Goal: Transaction & Acquisition: Purchase product/service

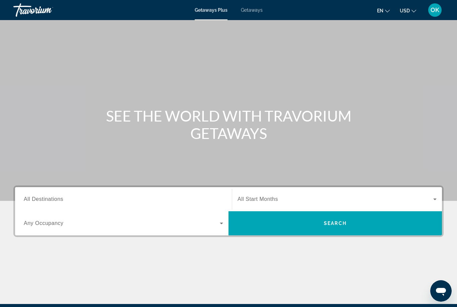
click at [248, 12] on span "Getaways" at bounding box center [252, 9] width 22 height 5
click at [206, 9] on span "Getaways Plus" at bounding box center [211, 9] width 32 height 5
click at [58, 198] on span "All Destinations" at bounding box center [44, 199] width 40 height 6
click at [58, 198] on input "Destination All Destinations" at bounding box center [124, 200] width 200 height 8
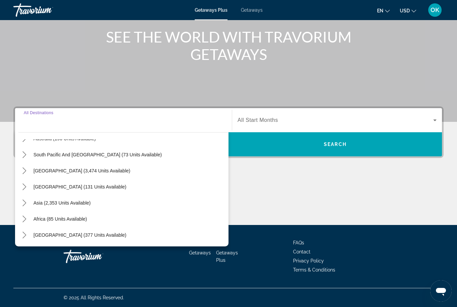
scroll to position [108, 0]
click at [81, 208] on span "Select destination: Asia (2,353 units available)" at bounding box center [62, 203] width 64 height 16
type input "**********"
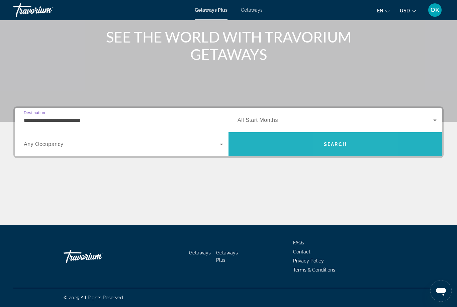
click at [346, 144] on span "Search" at bounding box center [335, 144] width 23 height 5
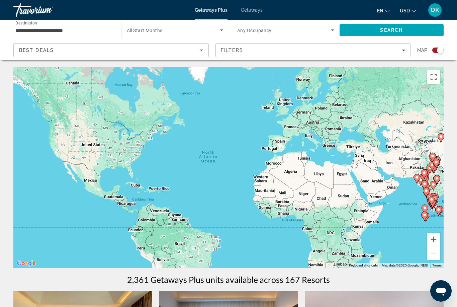
click at [432, 52] on div "Search widget" at bounding box center [436, 50] width 16 height 5
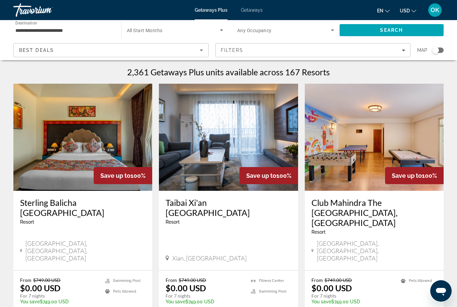
click at [199, 51] on icon "Sort by" at bounding box center [202, 50] width 8 height 8
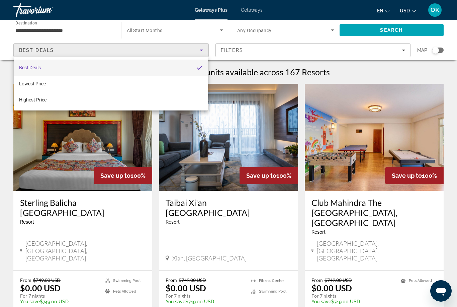
click at [198, 51] on div at bounding box center [228, 153] width 457 height 307
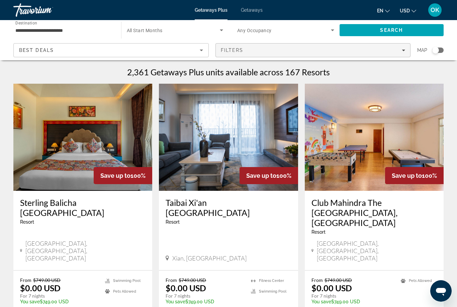
click at [404, 50] on icon "Filters" at bounding box center [403, 50] width 3 height 3
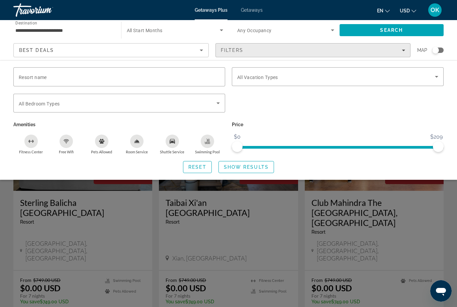
click at [402, 49] on icon "Filters" at bounding box center [403, 50] width 3 height 3
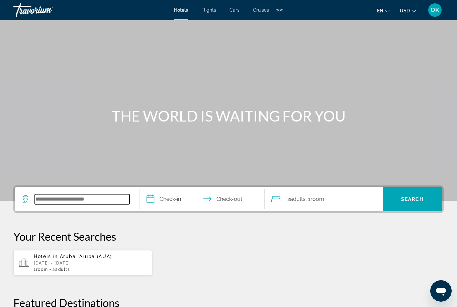
click at [64, 199] on input "Search hotel destination" at bounding box center [82, 199] width 95 height 10
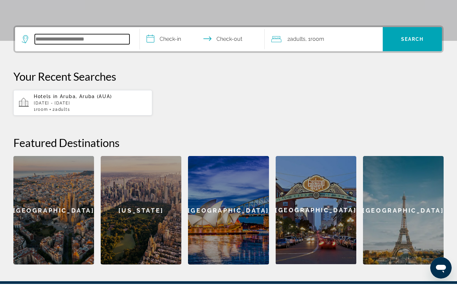
scroll to position [141, 0]
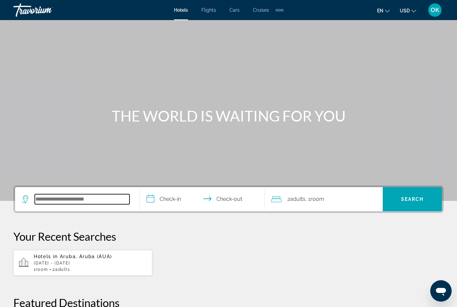
click at [49, 197] on input "Search hotel destination" at bounding box center [82, 199] width 95 height 10
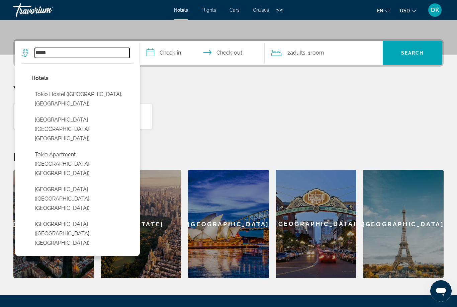
scroll to position [144, 0]
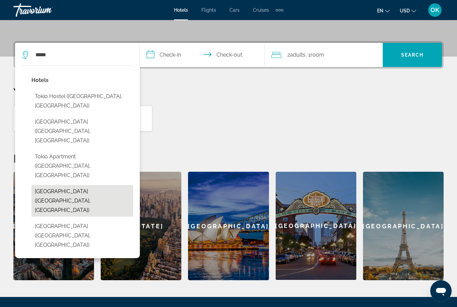
click at [91, 185] on button "[GEOGRAPHIC_DATA] ([GEOGRAPHIC_DATA], [GEOGRAPHIC_DATA])" at bounding box center [82, 200] width 102 height 31
type input "**********"
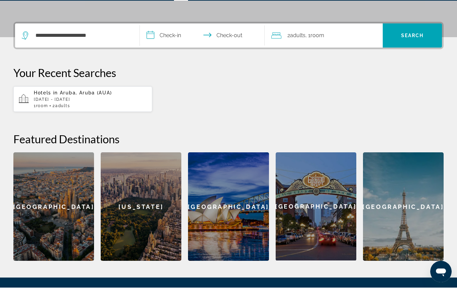
click at [160, 43] on input "**********" at bounding box center [204, 56] width 128 height 26
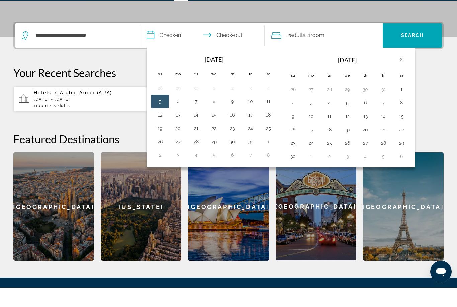
scroll to position [164, 0]
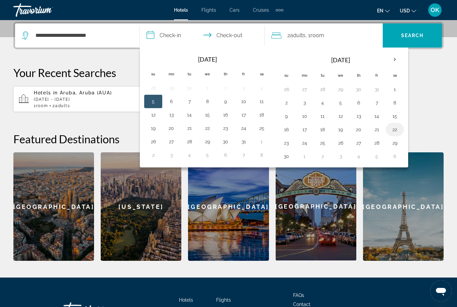
click at [393, 128] on button "22" at bounding box center [395, 129] width 11 height 9
click at [321, 142] on button "25" at bounding box center [322, 142] width 11 height 9
type input "**********"
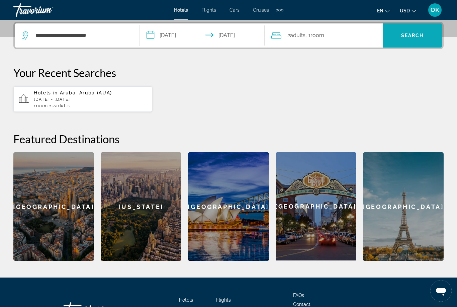
click at [409, 37] on span "Search" at bounding box center [412, 35] width 23 height 5
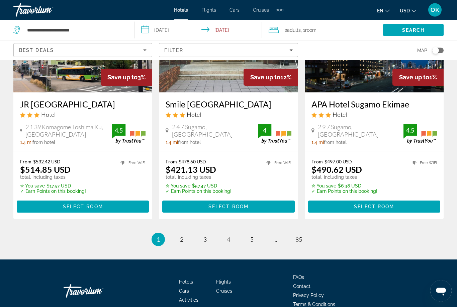
scroll to position [836, 0]
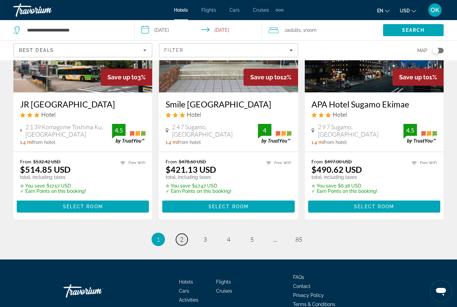
click at [182, 236] on span "2" at bounding box center [181, 239] width 3 height 7
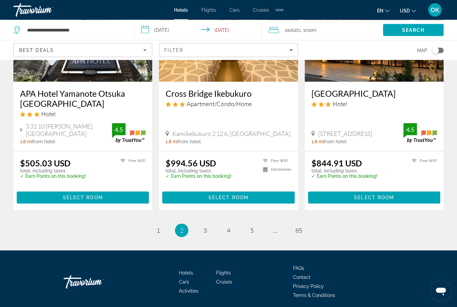
scroll to position [857, 0]
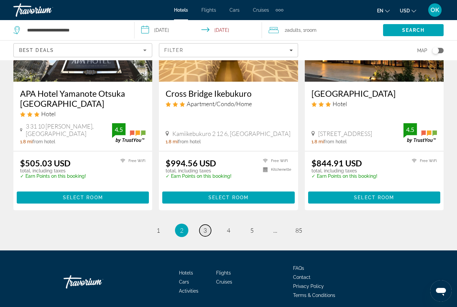
click at [206, 231] on span "3" at bounding box center [205, 230] width 3 height 7
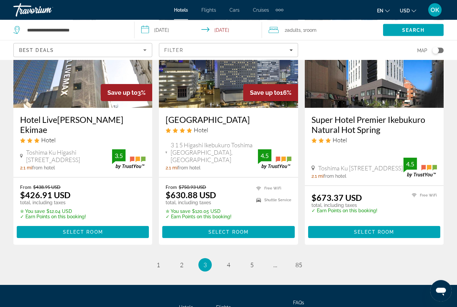
scroll to position [861, 0]
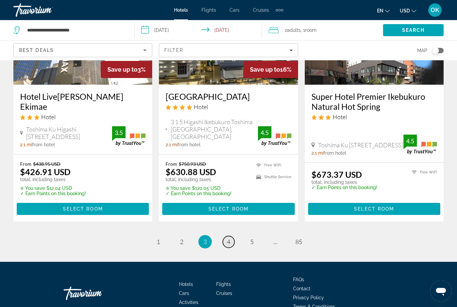
click at [229, 238] on span "4" at bounding box center [228, 241] width 3 height 7
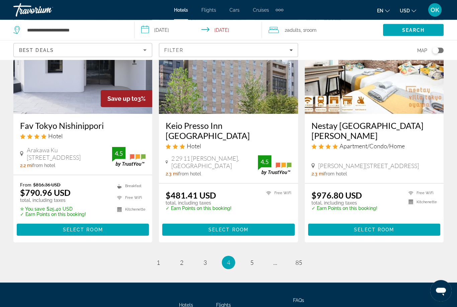
scroll to position [834, 0]
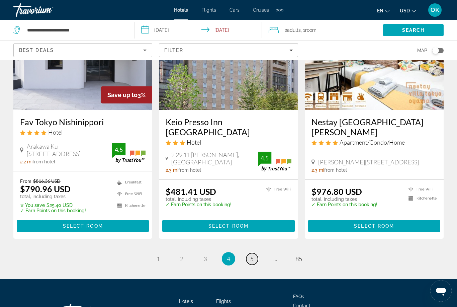
click at [251, 256] on span "5" at bounding box center [251, 258] width 3 height 7
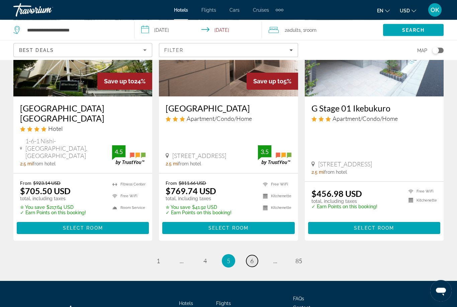
scroll to position [867, 0]
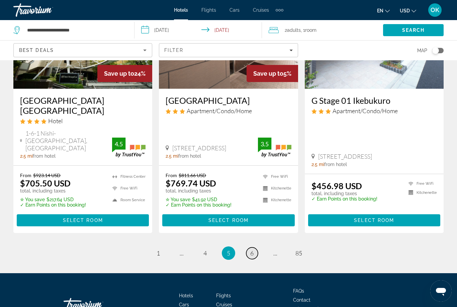
click at [250, 247] on link "page 6" at bounding box center [252, 253] width 12 height 12
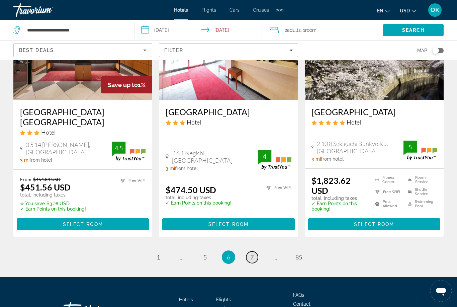
scroll to position [838, 0]
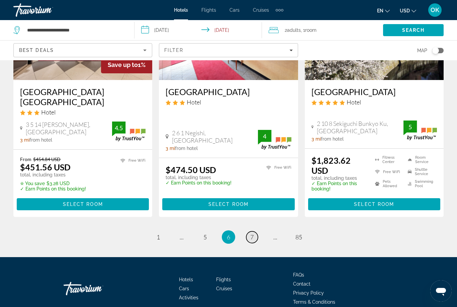
click at [250, 231] on link "page 7" at bounding box center [252, 237] width 12 height 12
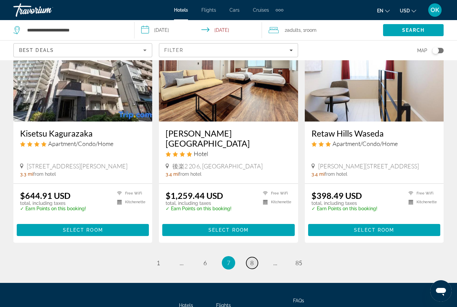
scroll to position [825, 0]
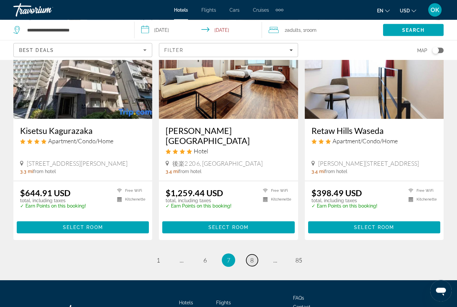
click at [251, 257] on span "8" at bounding box center [251, 260] width 3 height 7
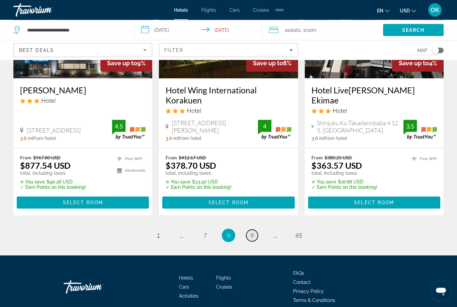
scroll to position [853, 0]
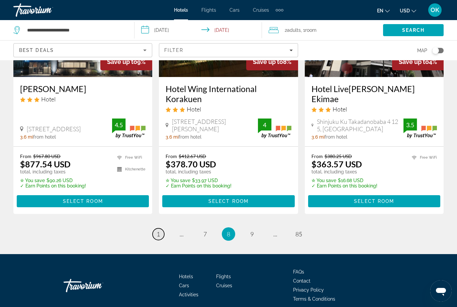
click at [157, 230] on span "1" at bounding box center [158, 233] width 3 height 7
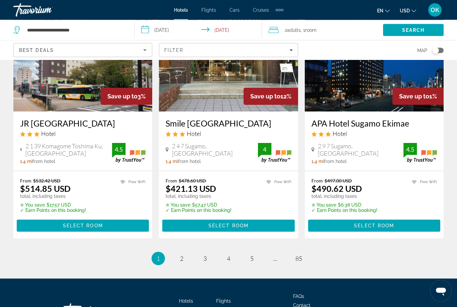
scroll to position [836, 0]
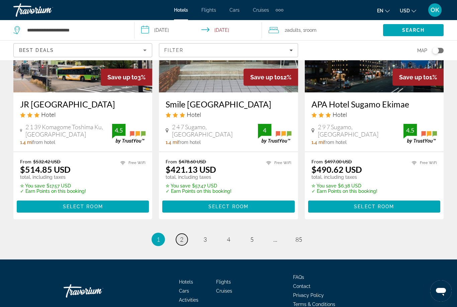
click at [181, 236] on span "2" at bounding box center [181, 239] width 3 height 7
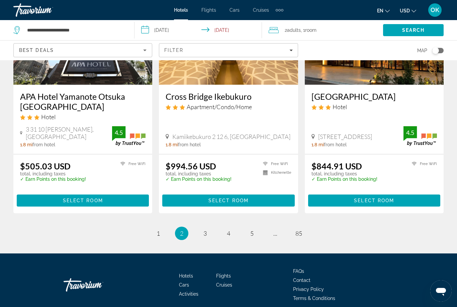
scroll to position [860, 0]
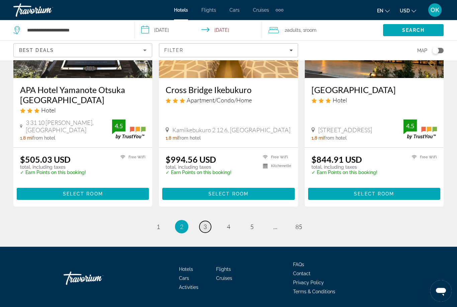
click at [204, 228] on span "3" at bounding box center [205, 226] width 3 height 7
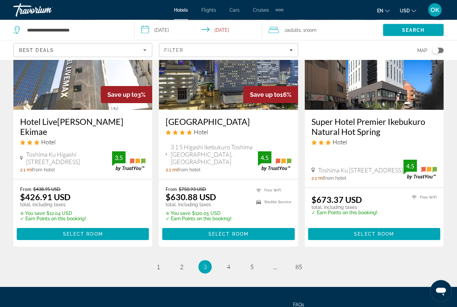
scroll to position [861, 0]
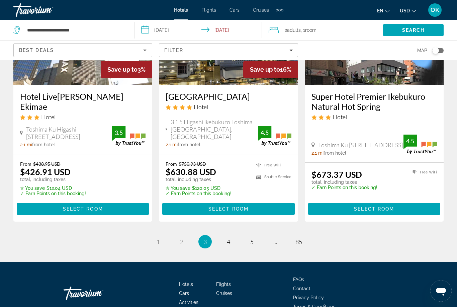
click at [224, 235] on li "page 4" at bounding box center [228, 241] width 13 height 13
click at [230, 238] on span "4" at bounding box center [228, 241] width 3 height 7
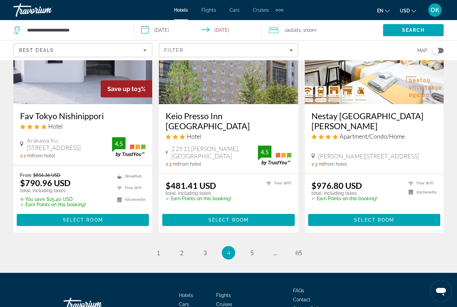
scroll to position [864, 0]
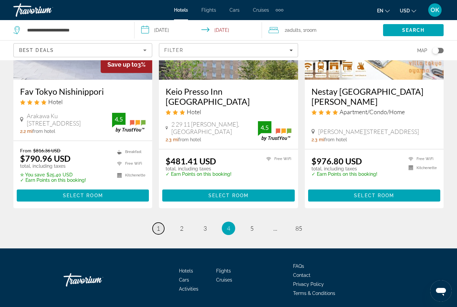
click at [162, 227] on link "page 1" at bounding box center [159, 229] width 12 height 12
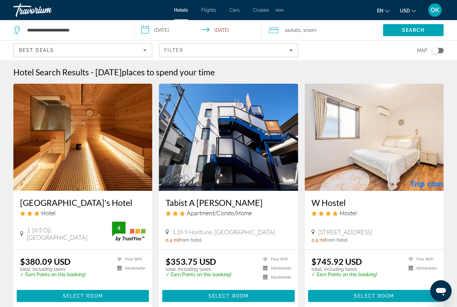
click at [244, 153] on img "Main content" at bounding box center [228, 137] width 139 height 107
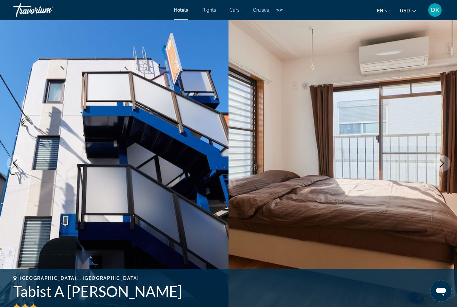
scroll to position [17, 0]
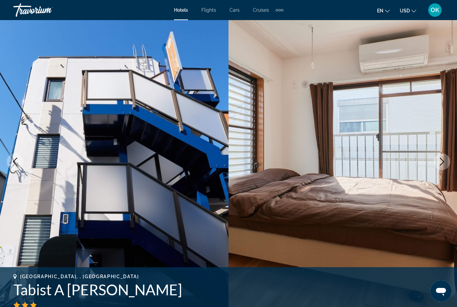
click at [440, 162] on icon "Next image" at bounding box center [442, 162] width 8 height 8
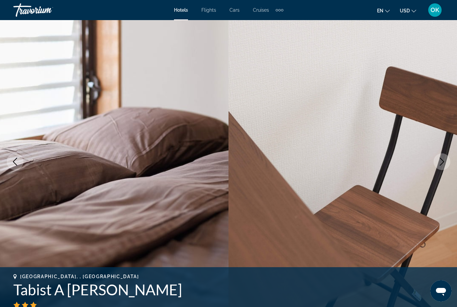
click at [439, 160] on icon "Next image" at bounding box center [442, 162] width 8 height 8
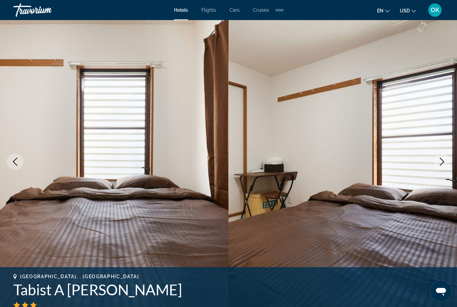
click at [440, 163] on icon "Next image" at bounding box center [442, 162] width 8 height 8
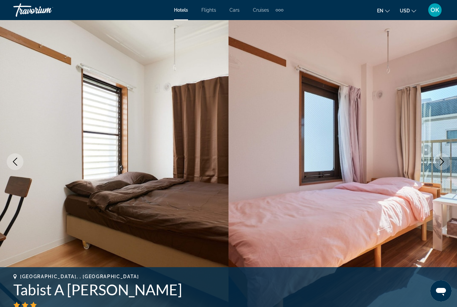
click at [436, 166] on button "Next image" at bounding box center [442, 161] width 17 height 17
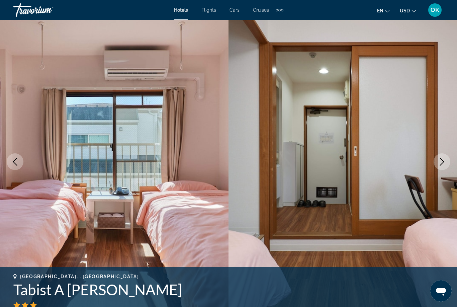
click at [437, 159] on button "Next image" at bounding box center [442, 161] width 17 height 17
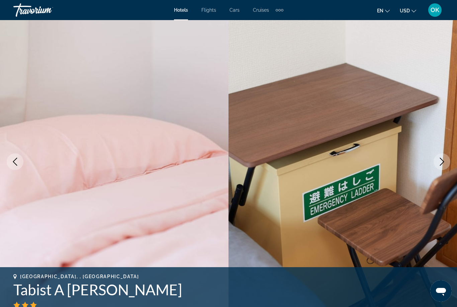
click at [441, 163] on icon "Next image" at bounding box center [442, 162] width 8 height 8
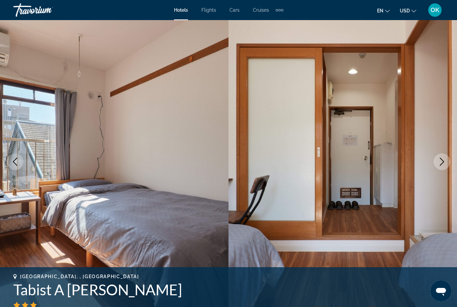
click at [443, 163] on icon "Next image" at bounding box center [442, 162] width 8 height 8
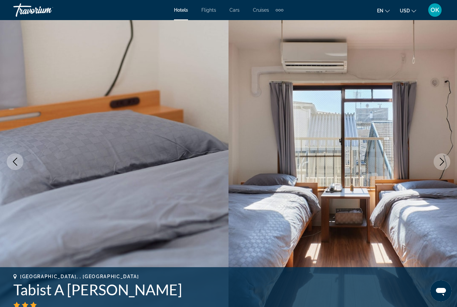
click at [441, 157] on button "Next image" at bounding box center [442, 161] width 17 height 17
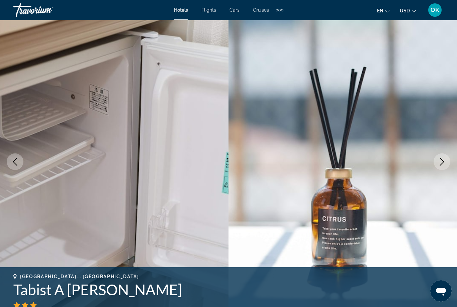
click at [439, 162] on icon "Next image" at bounding box center [442, 162] width 8 height 8
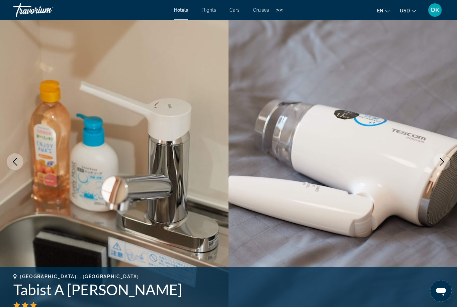
click at [431, 152] on img "Main content" at bounding box center [343, 162] width 229 height 318
click at [436, 162] on button "Next image" at bounding box center [442, 161] width 17 height 17
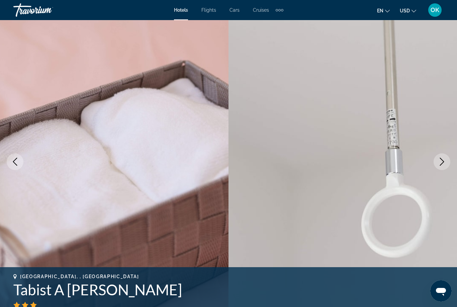
click at [439, 158] on icon "Next image" at bounding box center [442, 162] width 8 height 8
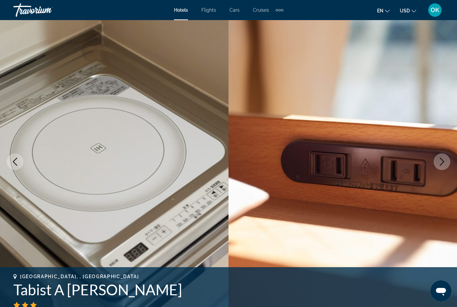
click at [438, 163] on button "Next image" at bounding box center [442, 161] width 17 height 17
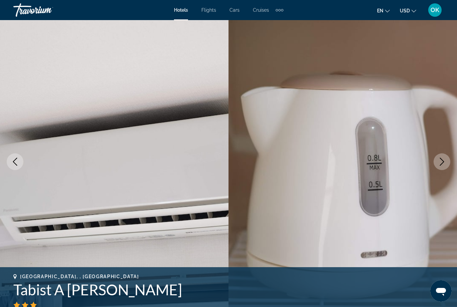
click at [436, 167] on img "Main content" at bounding box center [343, 162] width 229 height 318
click at [437, 167] on button "Next image" at bounding box center [442, 161] width 17 height 17
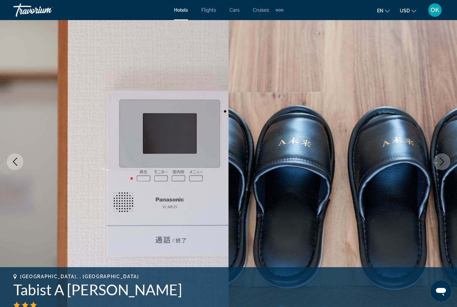
click at [437, 152] on img "Main content" at bounding box center [343, 162] width 229 height 318
click at [436, 158] on button "Next image" at bounding box center [442, 161] width 17 height 17
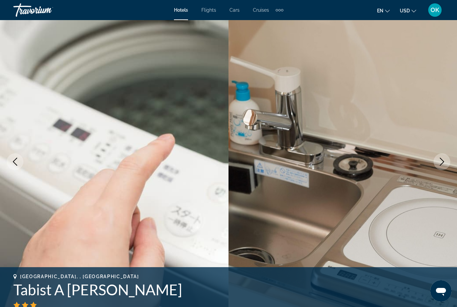
click at [440, 162] on icon "Next image" at bounding box center [442, 162] width 8 height 8
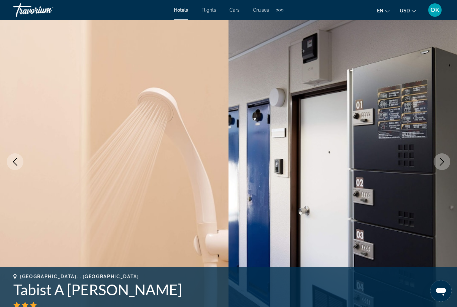
click at [442, 161] on icon "Next image" at bounding box center [442, 162] width 8 height 8
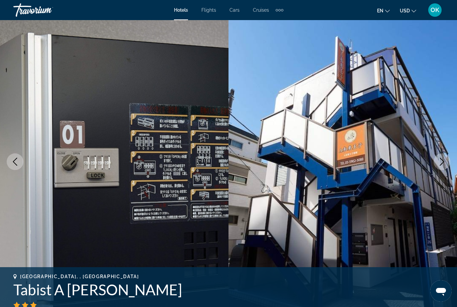
click at [441, 163] on icon "Next image" at bounding box center [442, 162] width 8 height 8
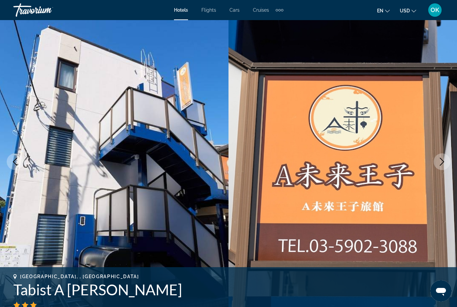
click at [440, 156] on button "Next image" at bounding box center [442, 161] width 17 height 17
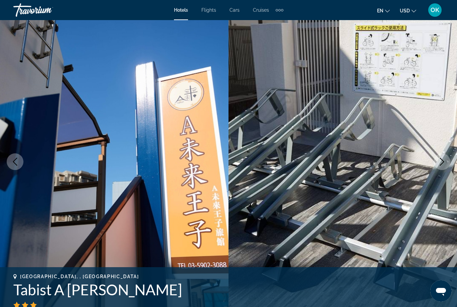
click at [439, 159] on icon "Next image" at bounding box center [442, 162] width 8 height 8
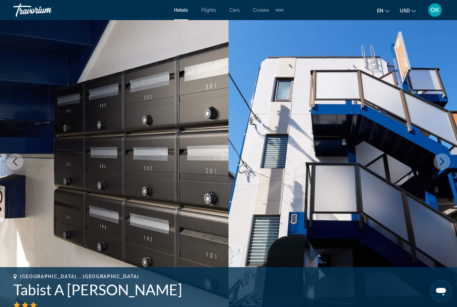
click at [435, 160] on button "Next image" at bounding box center [442, 161] width 17 height 17
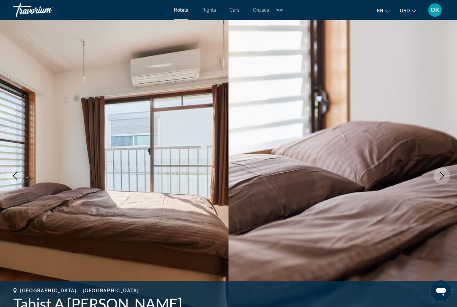
scroll to position [0, 0]
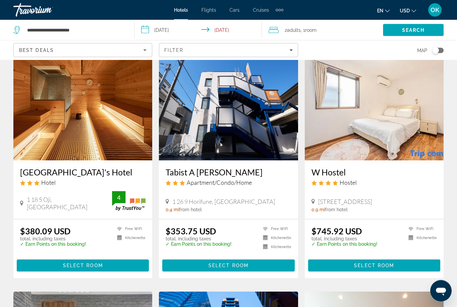
scroll to position [30, 0]
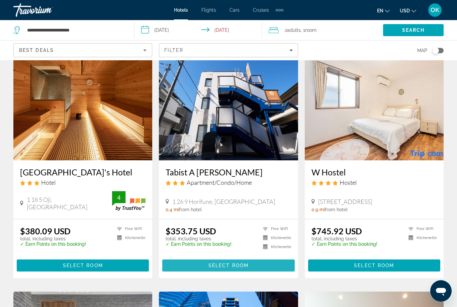
click at [248, 266] on span "Select Room" at bounding box center [229, 265] width 40 height 5
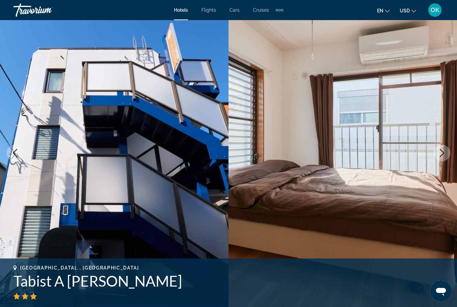
scroll to position [26, 0]
click at [455, 46] on img "Main content" at bounding box center [343, 153] width 229 height 318
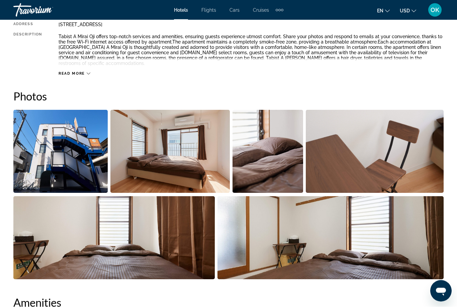
scroll to position [380, 0]
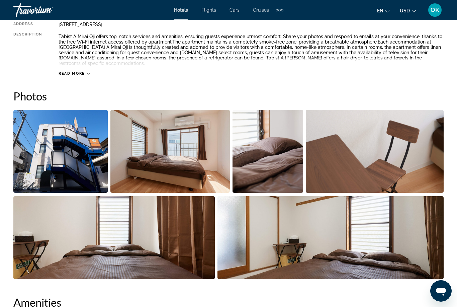
click at [86, 70] on div "Read more" at bounding box center [251, 67] width 385 height 18
click at [83, 75] on span "Read more" at bounding box center [72, 73] width 26 height 4
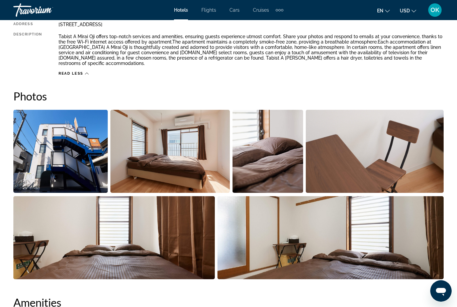
click at [84, 75] on div "Read less" at bounding box center [74, 73] width 30 height 4
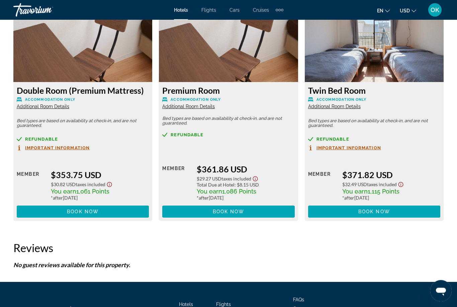
scroll to position [1052, 0]
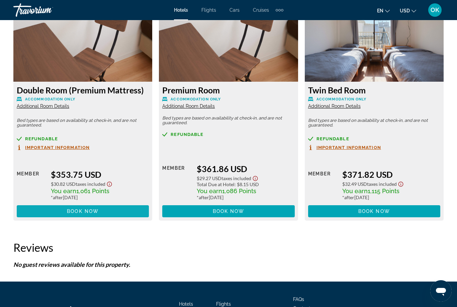
click at [79, 209] on span "Book now" at bounding box center [83, 211] width 32 height 5
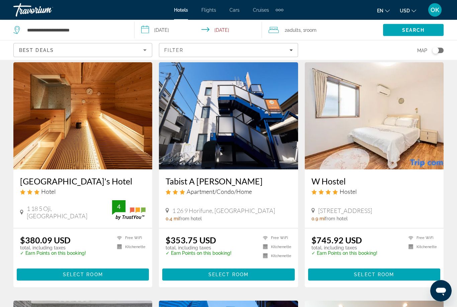
scroll to position [21, 0]
click at [80, 122] on img "Main content" at bounding box center [82, 115] width 139 height 107
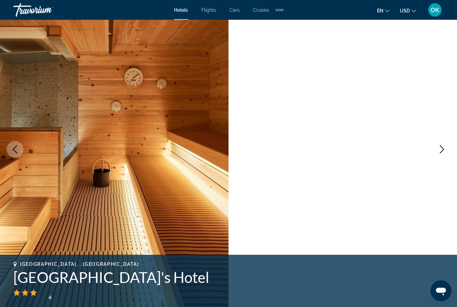
scroll to position [30, 0]
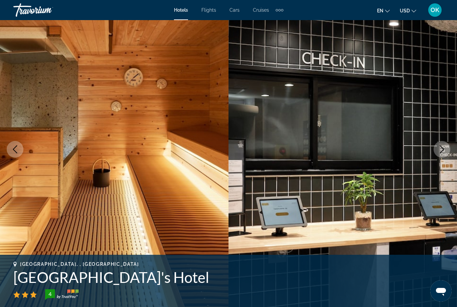
click at [442, 147] on icon "Next image" at bounding box center [442, 149] width 4 height 8
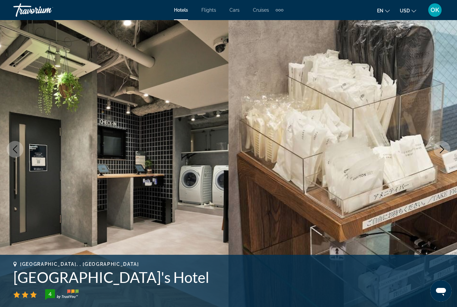
click at [439, 148] on icon "Next image" at bounding box center [442, 149] width 8 height 8
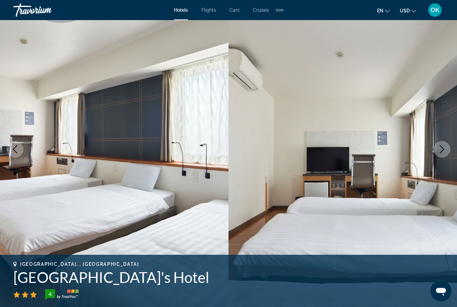
click at [438, 151] on icon "Next image" at bounding box center [442, 149] width 8 height 8
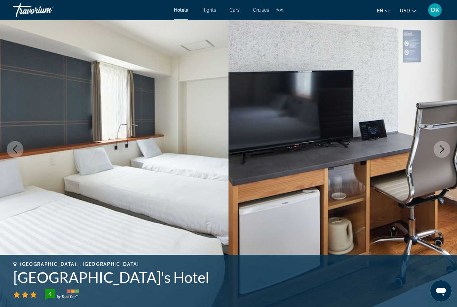
click at [441, 149] on icon "Next image" at bounding box center [442, 149] width 8 height 8
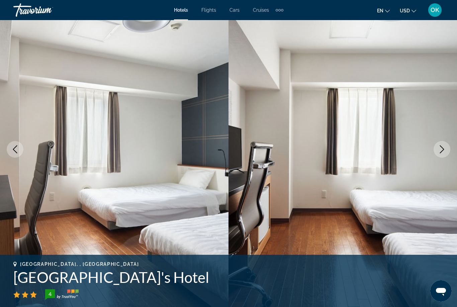
click at [439, 150] on icon "Next image" at bounding box center [442, 149] width 8 height 8
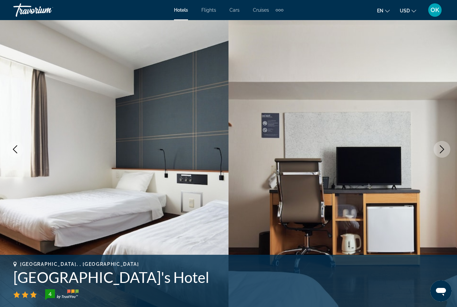
click at [439, 149] on icon "Next image" at bounding box center [442, 149] width 8 height 8
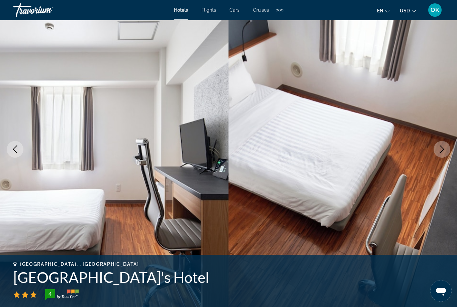
click at [441, 149] on icon "Next image" at bounding box center [442, 149] width 8 height 8
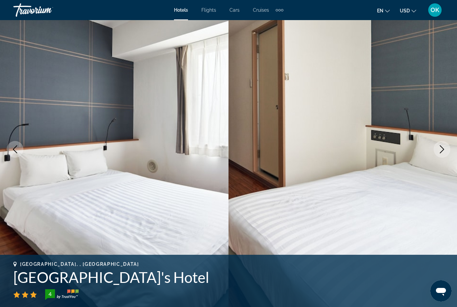
click at [442, 152] on icon "Next image" at bounding box center [442, 149] width 4 height 8
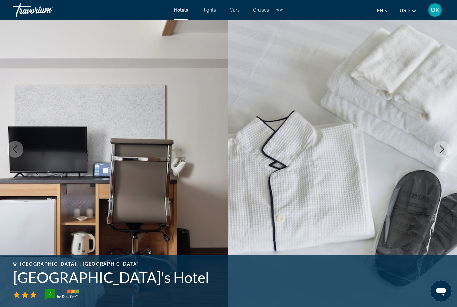
click at [439, 149] on icon "Next image" at bounding box center [442, 149] width 8 height 8
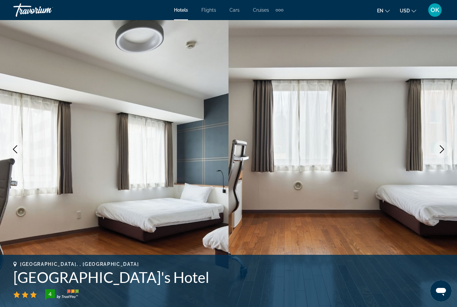
click at [439, 150] on icon "Next image" at bounding box center [442, 149] width 8 height 8
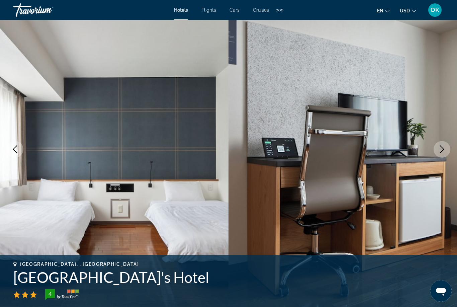
click at [441, 150] on icon "Next image" at bounding box center [442, 149] width 8 height 8
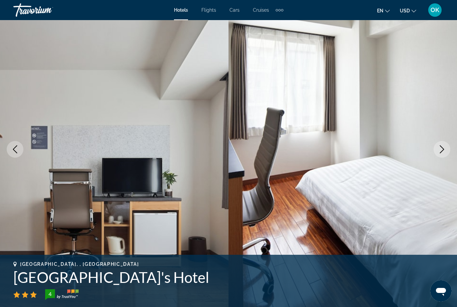
click at [439, 149] on icon "Next image" at bounding box center [442, 149] width 8 height 8
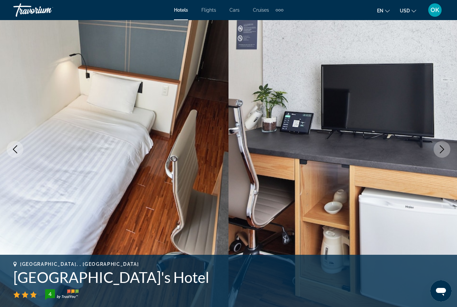
click at [439, 148] on icon "Next image" at bounding box center [442, 149] width 8 height 8
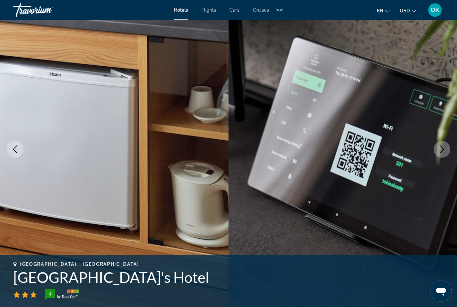
click at [439, 145] on icon "Next image" at bounding box center [442, 149] width 8 height 8
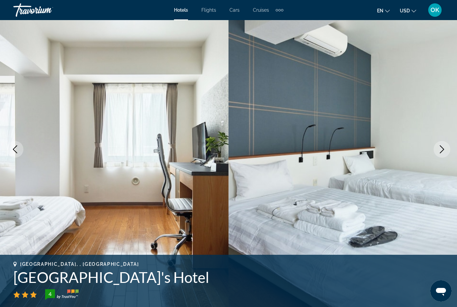
click at [440, 149] on icon "Next image" at bounding box center [442, 149] width 8 height 8
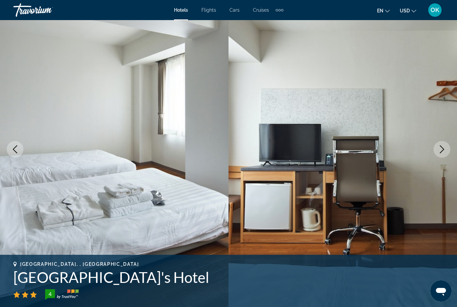
click at [440, 150] on icon "Next image" at bounding box center [442, 149] width 8 height 8
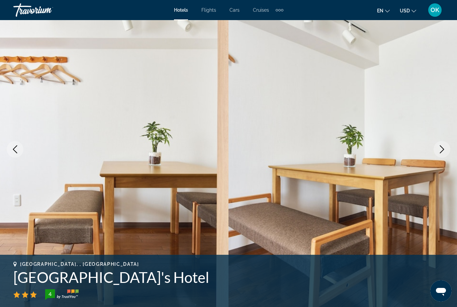
click at [435, 153] on img "Main content" at bounding box center [343, 149] width 229 height 318
click at [437, 148] on button "Next image" at bounding box center [442, 149] width 17 height 17
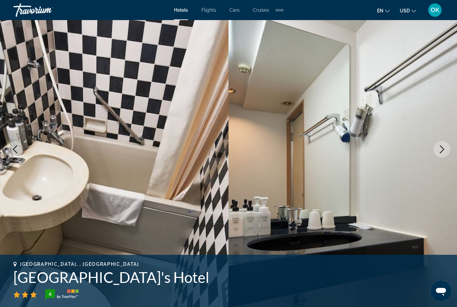
click at [438, 149] on icon "Next image" at bounding box center [442, 149] width 8 height 8
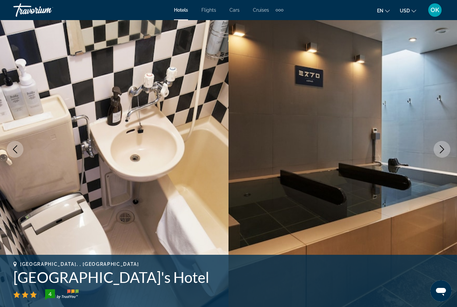
click at [439, 152] on icon "Next image" at bounding box center [442, 149] width 8 height 8
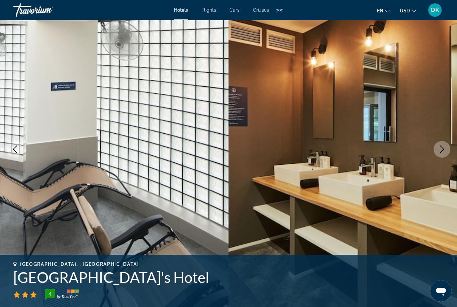
click at [439, 151] on icon "Next image" at bounding box center [442, 149] width 8 height 8
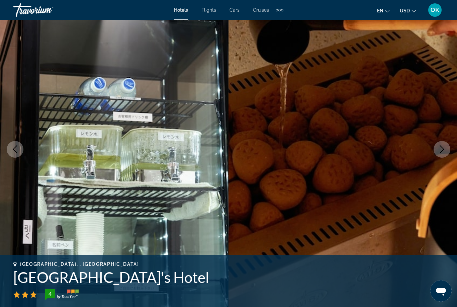
click at [439, 150] on icon "Next image" at bounding box center [442, 149] width 8 height 8
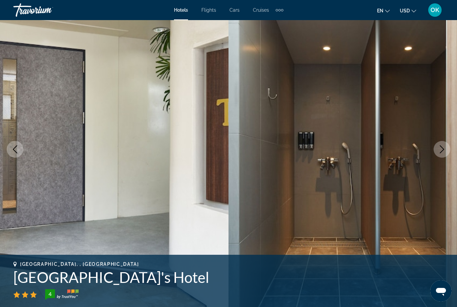
click at [440, 148] on icon "Next image" at bounding box center [442, 149] width 8 height 8
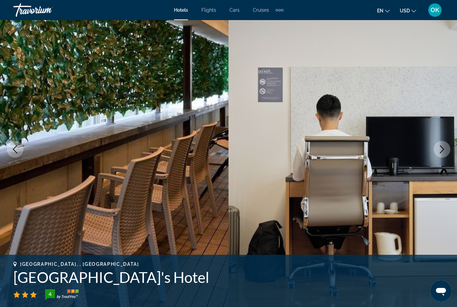
click at [439, 148] on icon "Next image" at bounding box center [442, 149] width 8 height 8
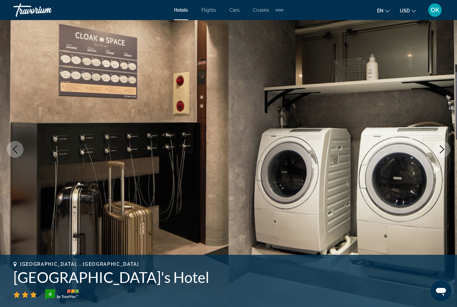
click at [438, 151] on icon "Next image" at bounding box center [442, 149] width 8 height 8
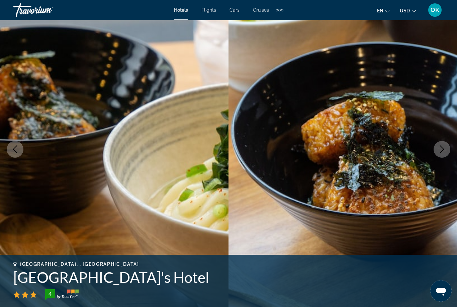
click at [437, 150] on button "Next image" at bounding box center [442, 149] width 17 height 17
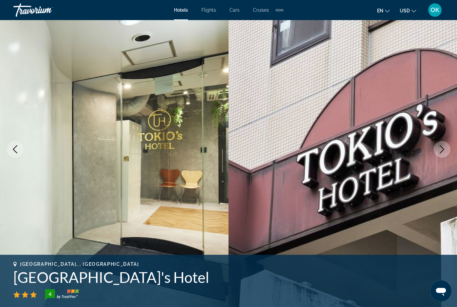
click at [440, 150] on icon "Next image" at bounding box center [442, 149] width 8 height 8
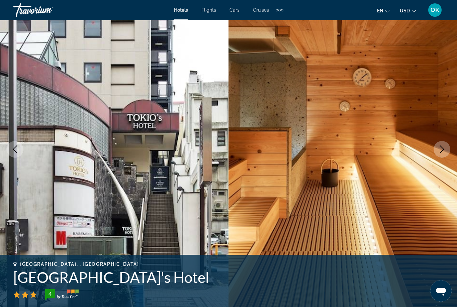
click at [436, 149] on button "Next image" at bounding box center [442, 149] width 17 height 17
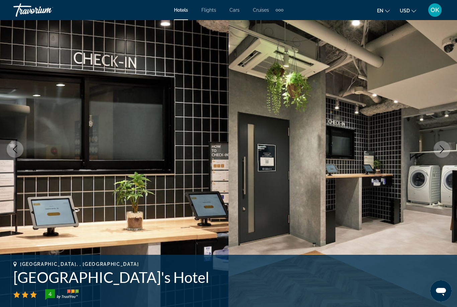
click at [440, 145] on button "Next image" at bounding box center [442, 149] width 17 height 17
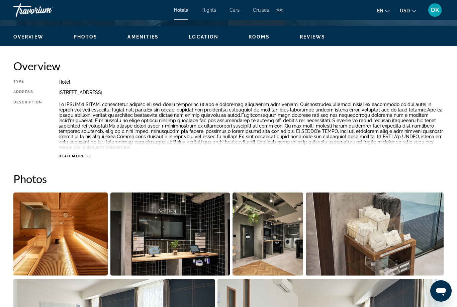
scroll to position [316, 0]
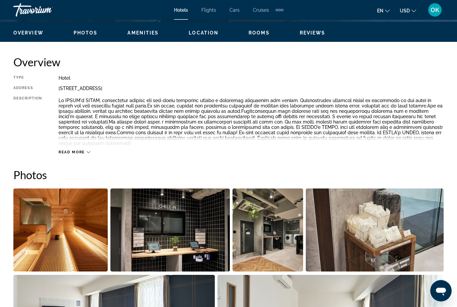
click at [82, 150] on span "Read more" at bounding box center [72, 152] width 26 height 4
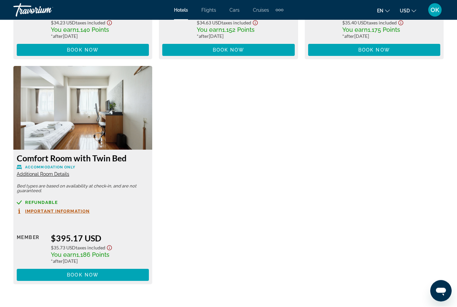
scroll to position [1226, 0]
